Goal: Information Seeking & Learning: Learn about a topic

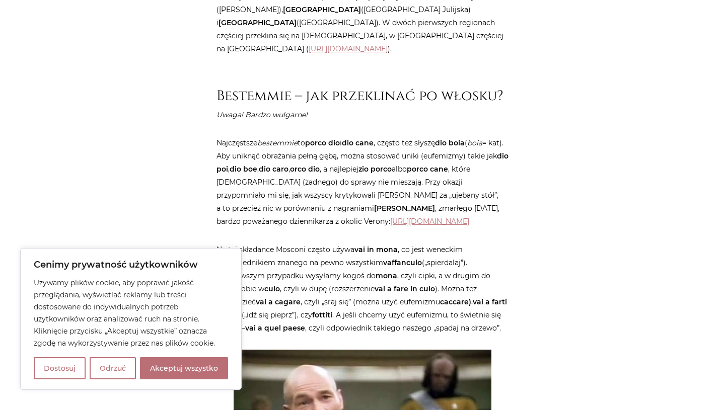
scroll to position [862, 0]
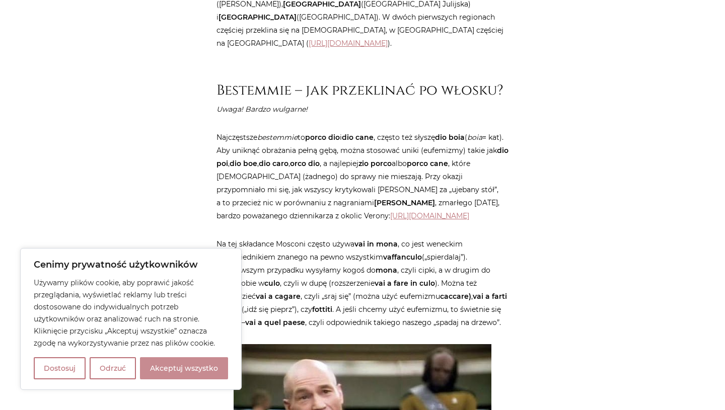
click at [206, 361] on button "Akceptuj wszystko" at bounding box center [184, 368] width 88 height 22
checkbox input "true"
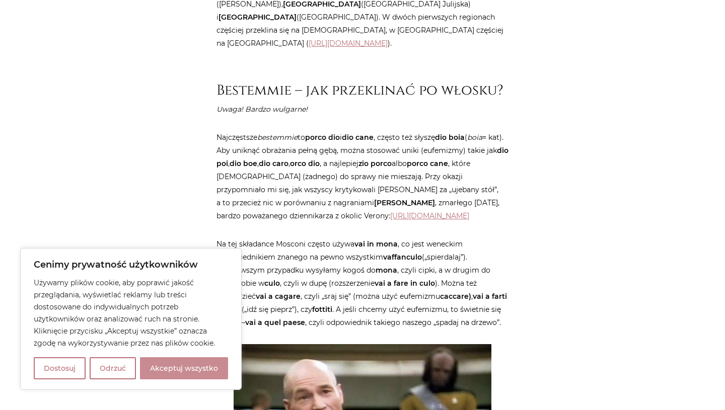
checkbox input "true"
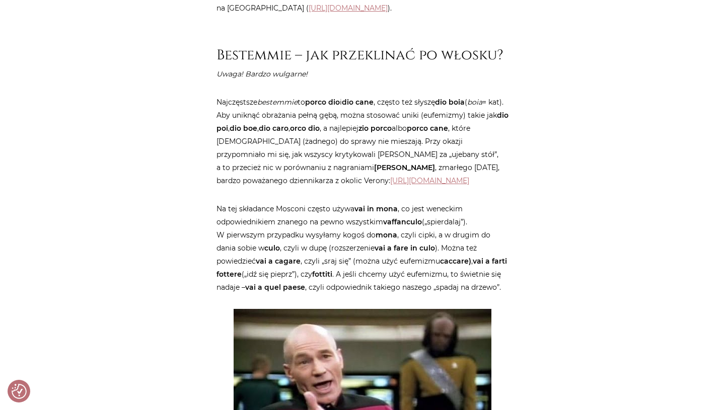
scroll to position [896, 0]
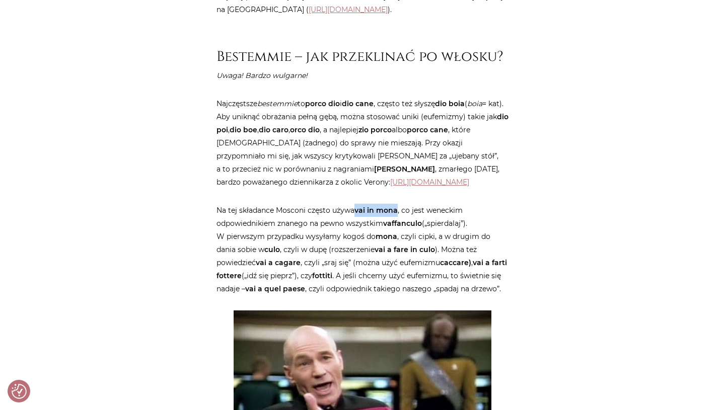
drag, startPoint x: 355, startPoint y: 210, endPoint x: 397, endPoint y: 209, distance: 41.8
click at [397, 209] on p "Na tej składance Mosconi często używa vai in mona , co jest weneckim odpowiedni…" at bounding box center [362, 250] width 292 height 92
copy strong "vai in mona"
click at [471, 234] on p "Na tej składance Mosconi często używa vai in mona , co jest weneckim odpowiedni…" at bounding box center [362, 250] width 292 height 92
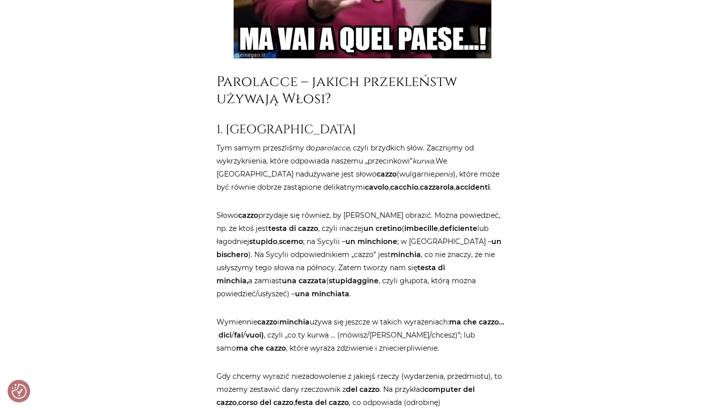
scroll to position [1330, 0]
